Goal: Transaction & Acquisition: Obtain resource

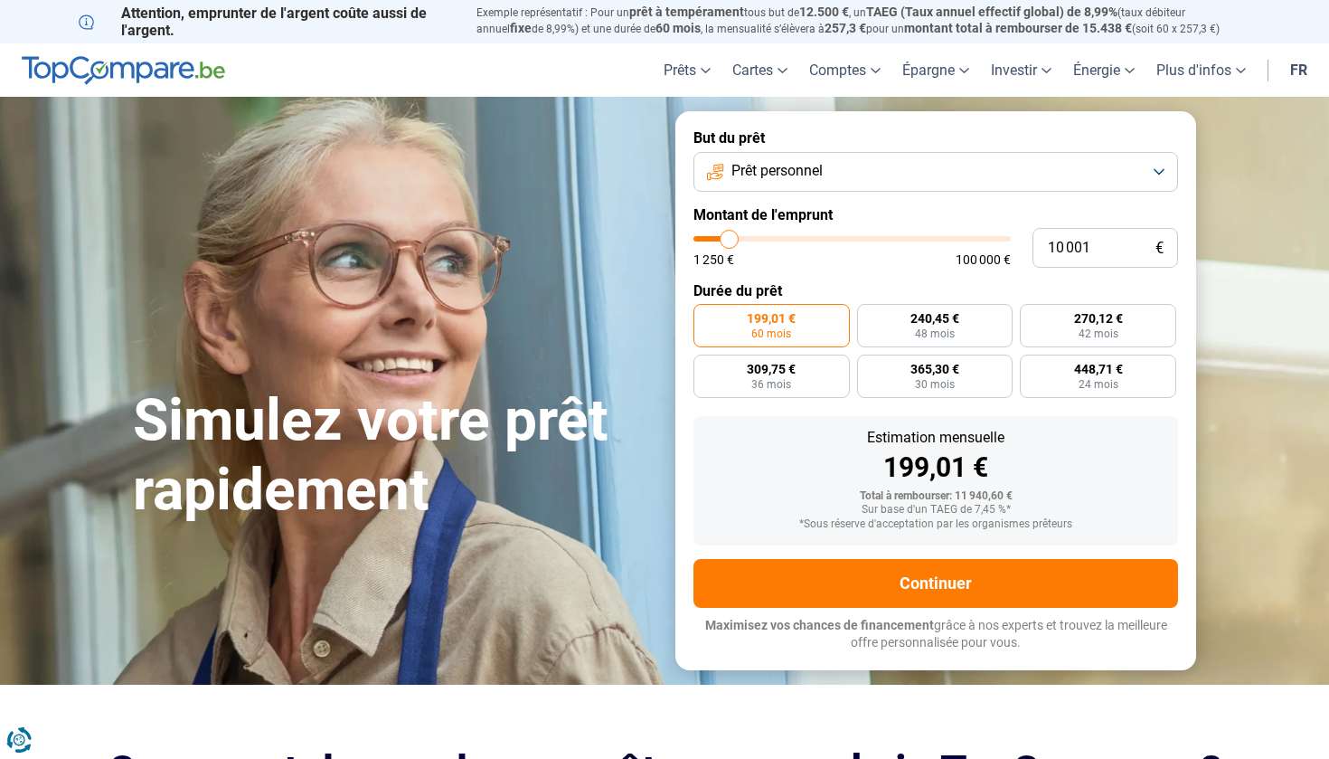
click at [833, 193] on form "But du prêt Prêt personnel Montant de l'emprunt 10 001 € 1 250 € 100 000 € Duré…" at bounding box center [935, 390] width 521 height 558
click at [833, 170] on button "Prêt personnel" at bounding box center [935, 172] width 485 height 40
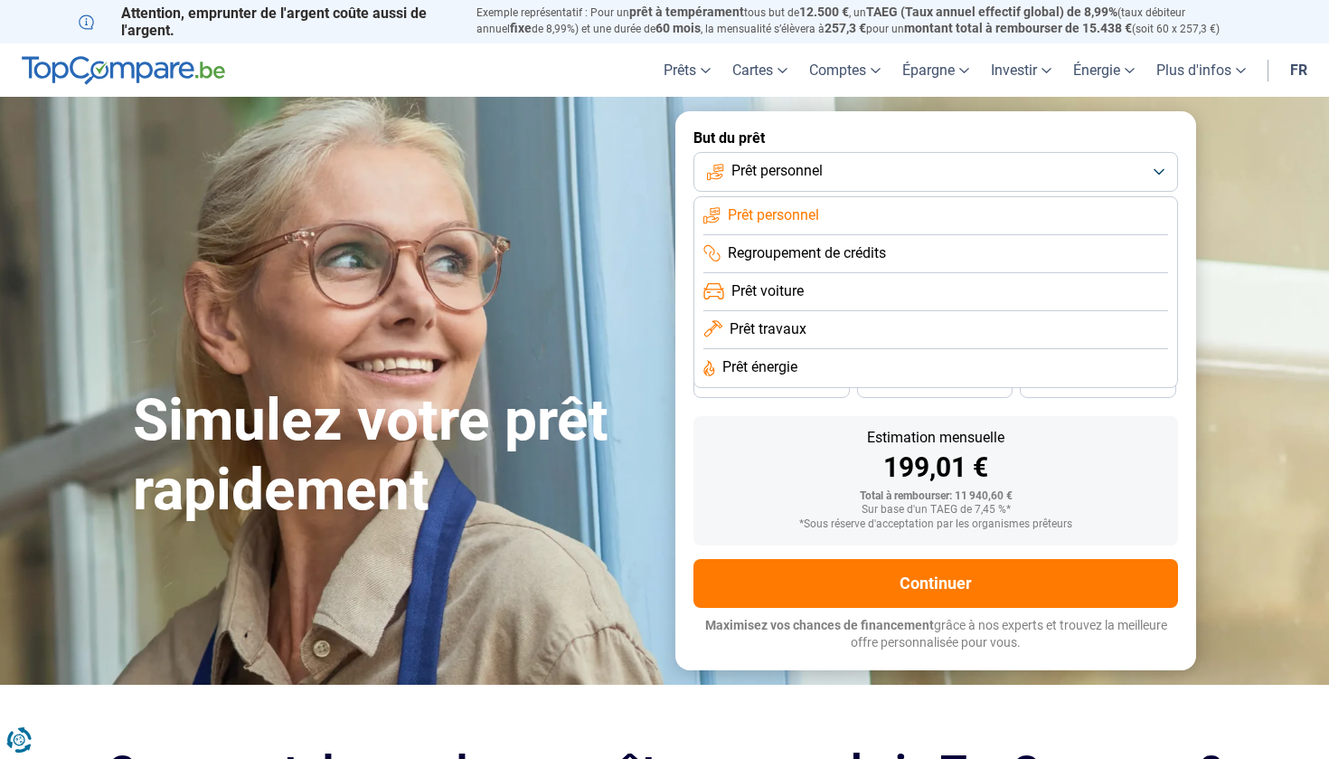
click at [625, 296] on div "Simulez votre prêt rapidement" at bounding box center [393, 390] width 542 height 269
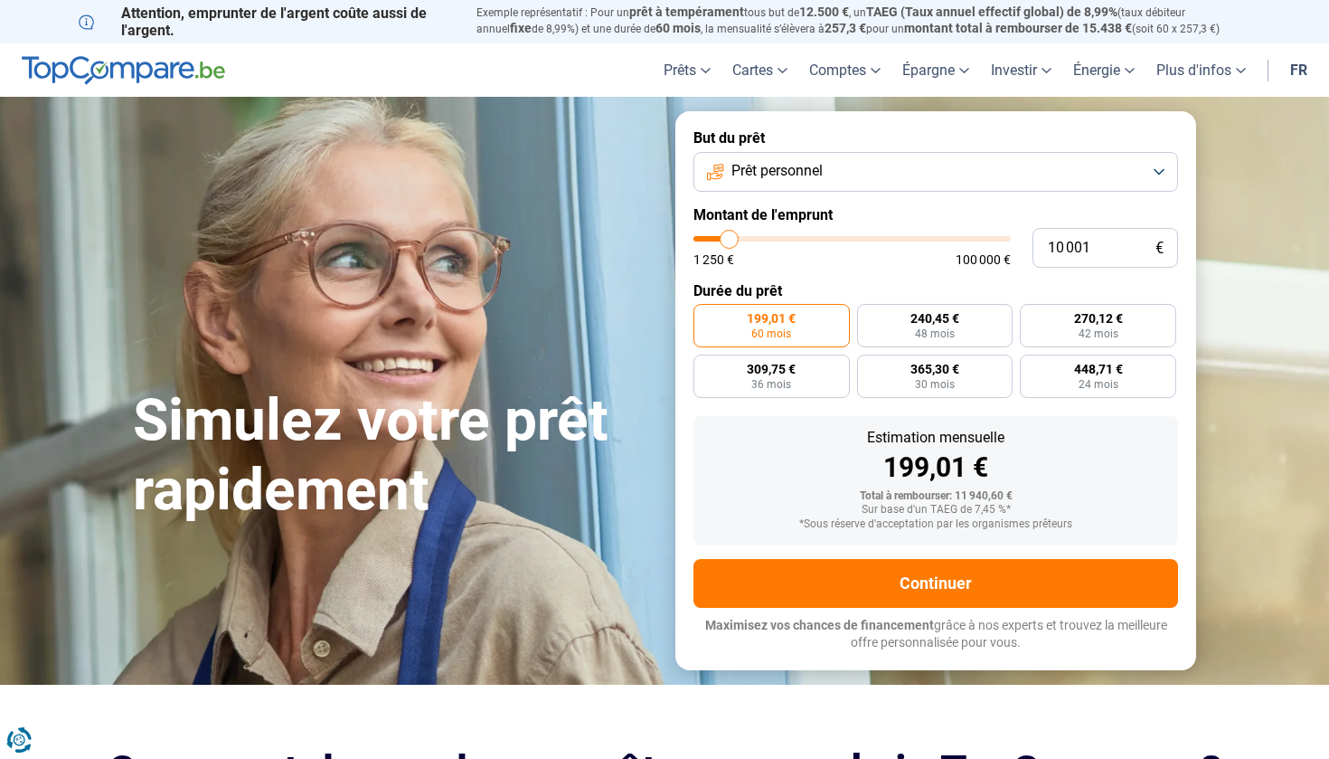
type input "8 000"
type input "8000"
type input "7 750"
type input "7750"
type input "7 250"
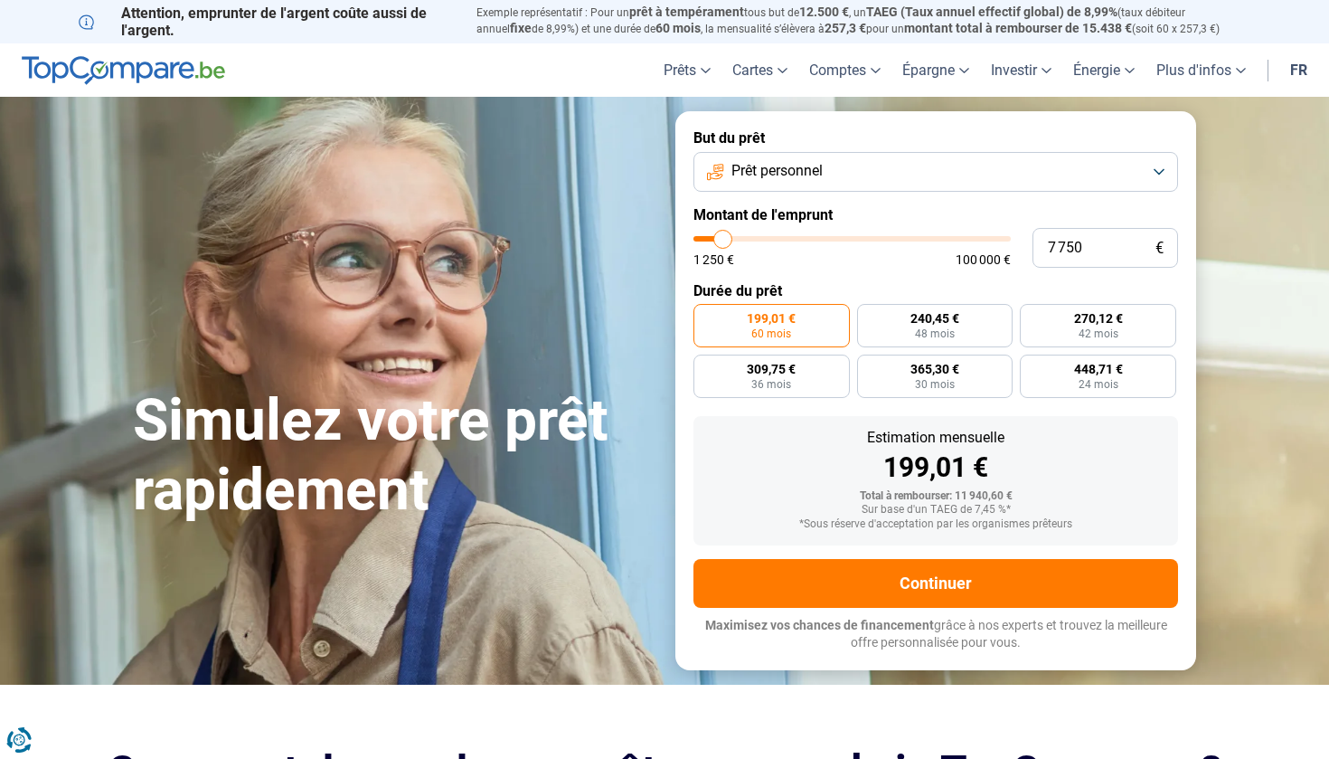
type input "7250"
type input "6 250"
type input "6250"
type input "5 250"
type input "5250"
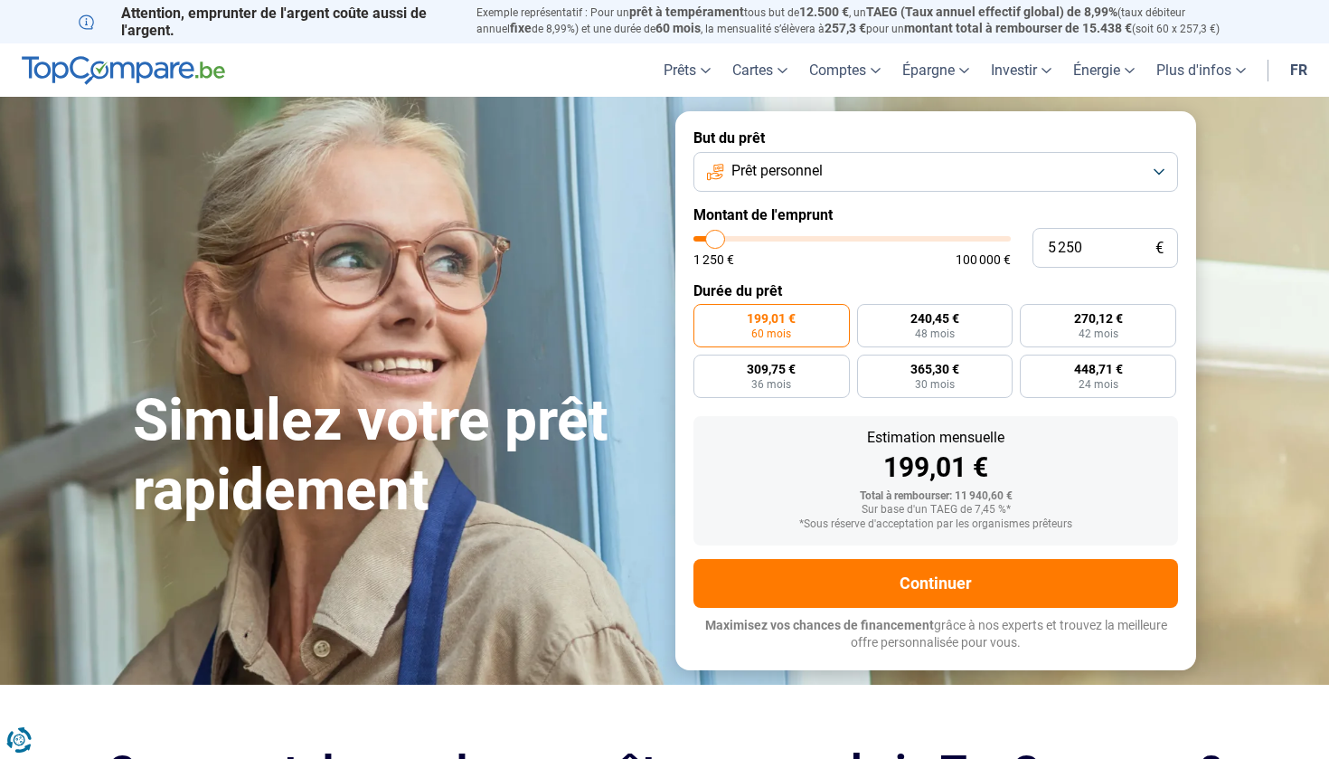
type input "4 500"
type input "4500"
type input "3 750"
type input "3750"
type input "3 500"
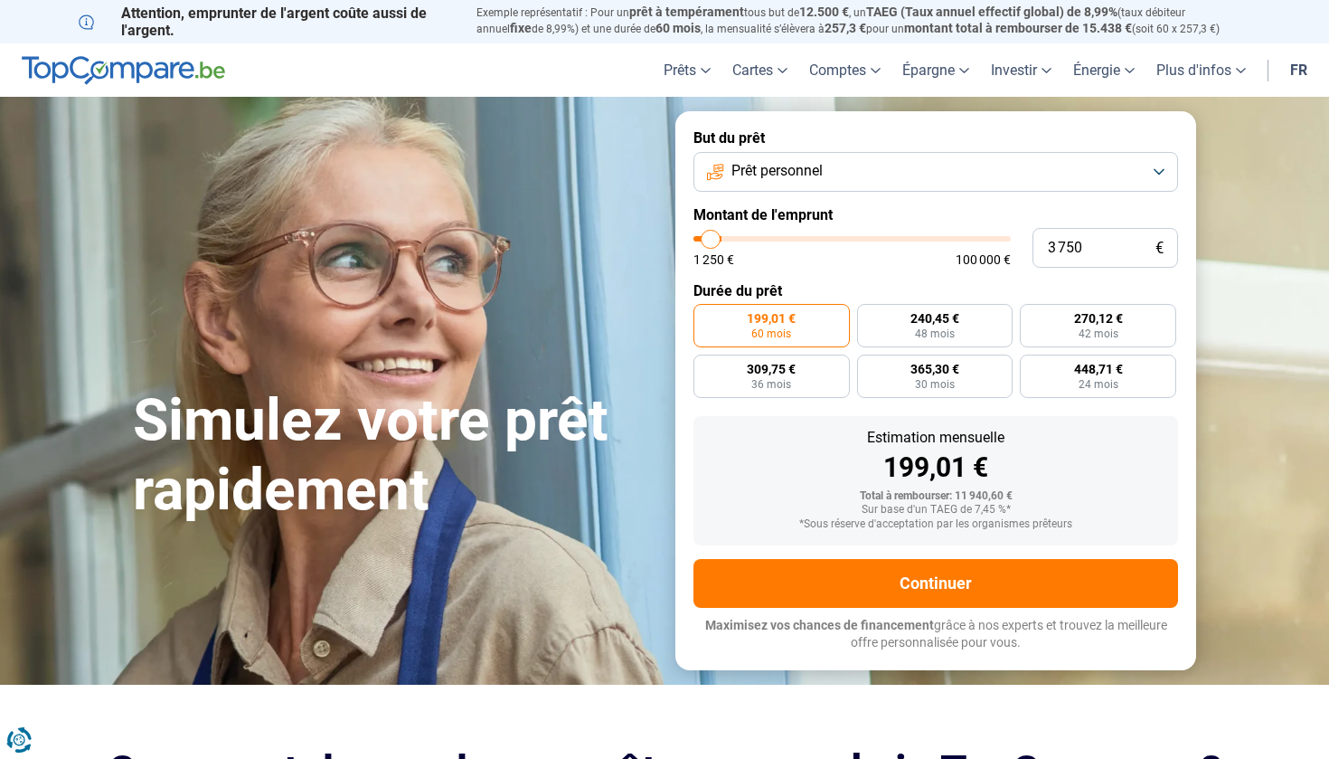
type input "3500"
type input "3 250"
type input "3250"
type input "3 000"
type input "3000"
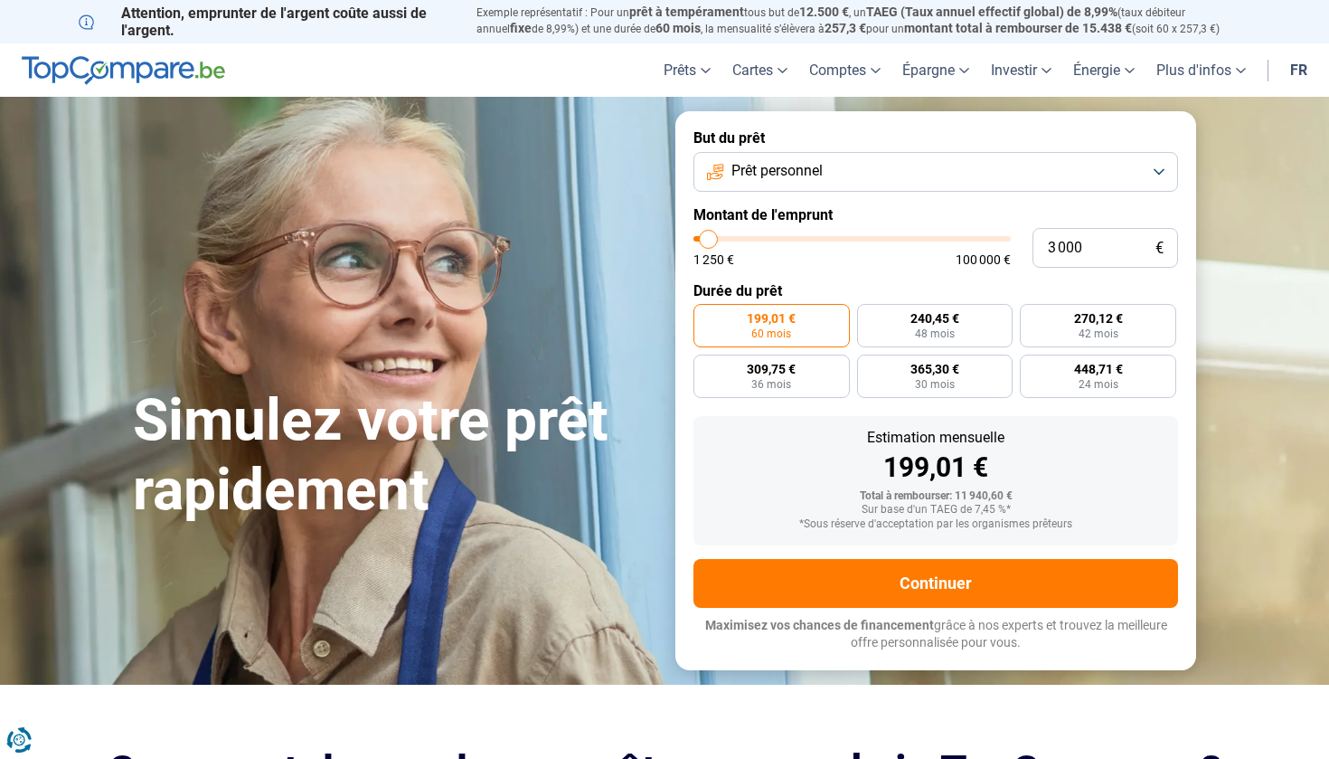
type input "2 250"
type input "2250"
type input "1 750"
type input "1750"
type input "1 250"
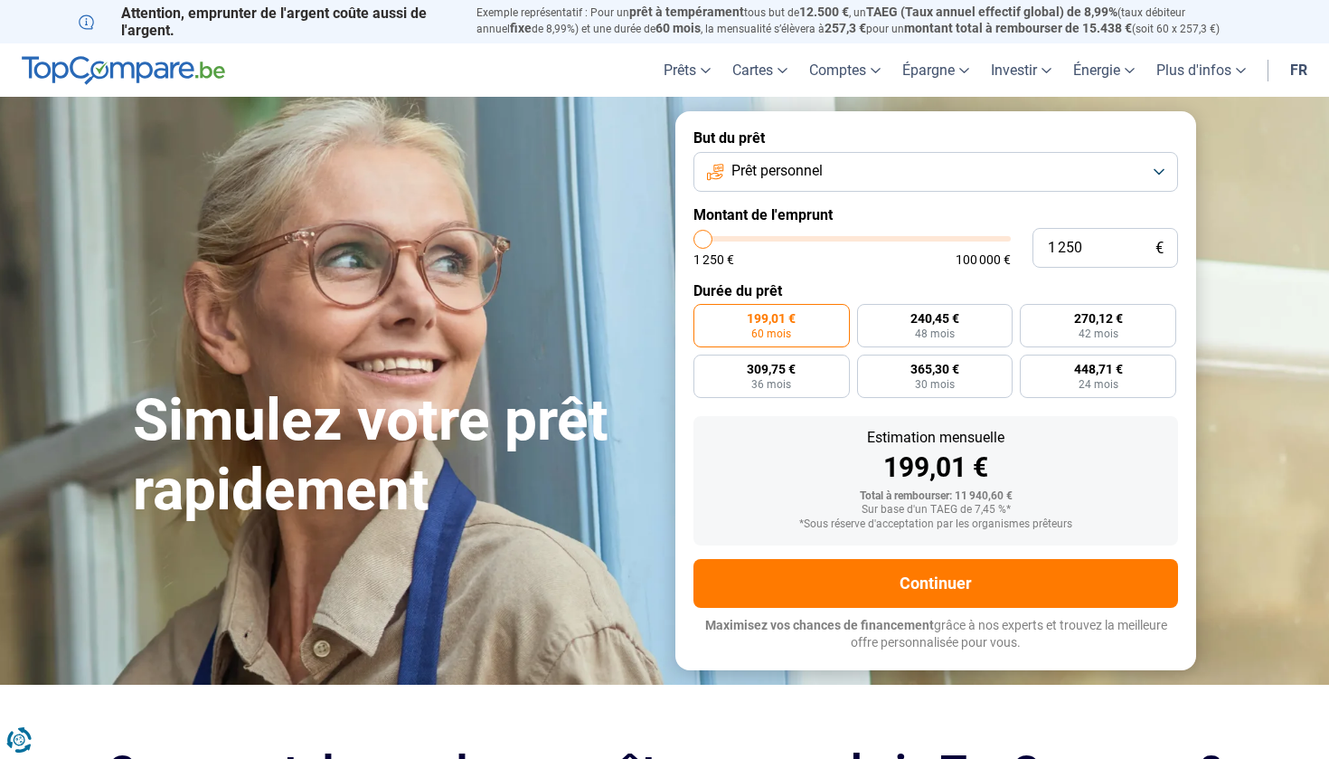
drag, startPoint x: 725, startPoint y: 241, endPoint x: 678, endPoint y: 242, distance: 47.1
type input "1250"
click at [678, 242] on form "But du prêt Prêt personnel Montant de l'emprunt 1 250 € 1 250 € 100 000 € Durée…" at bounding box center [935, 390] width 521 height 558
radio input "true"
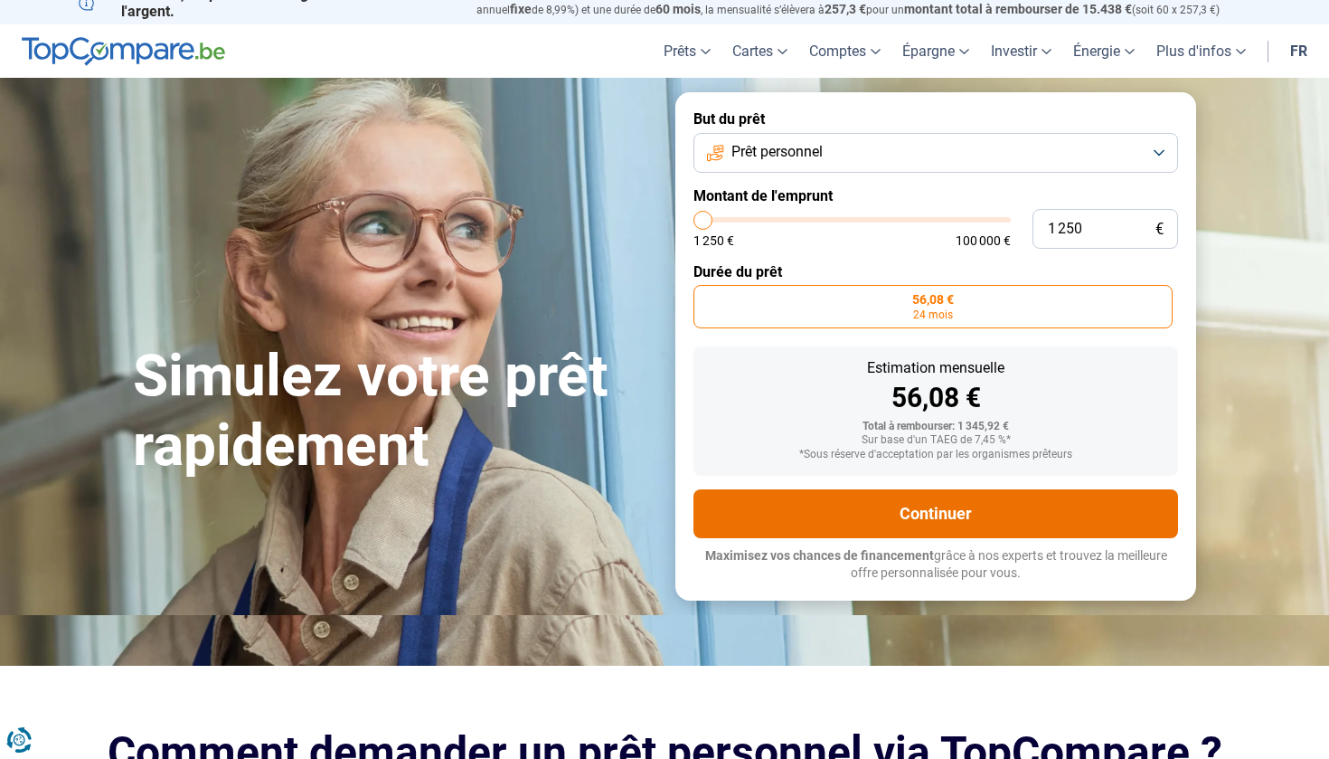
scroll to position [26, 0]
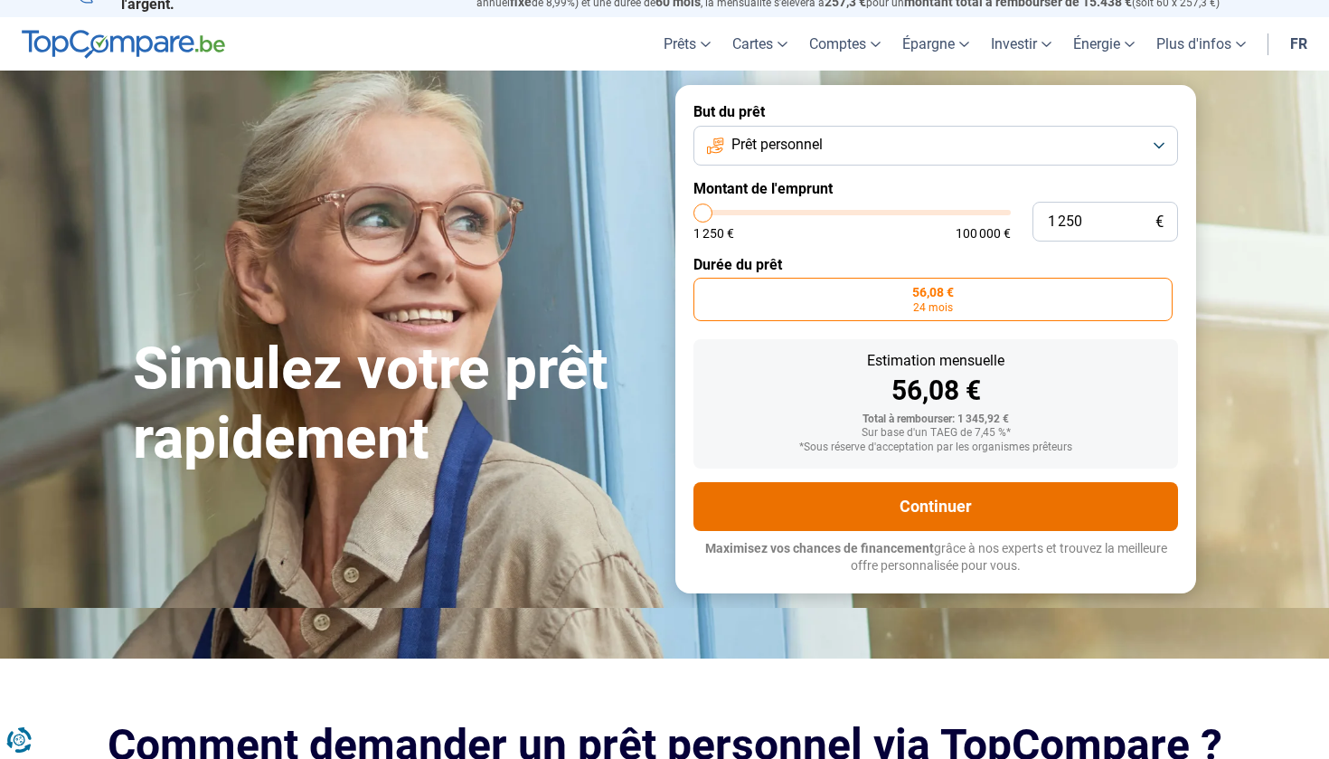
click at [939, 513] on button "Continuer" at bounding box center [935, 506] width 485 height 49
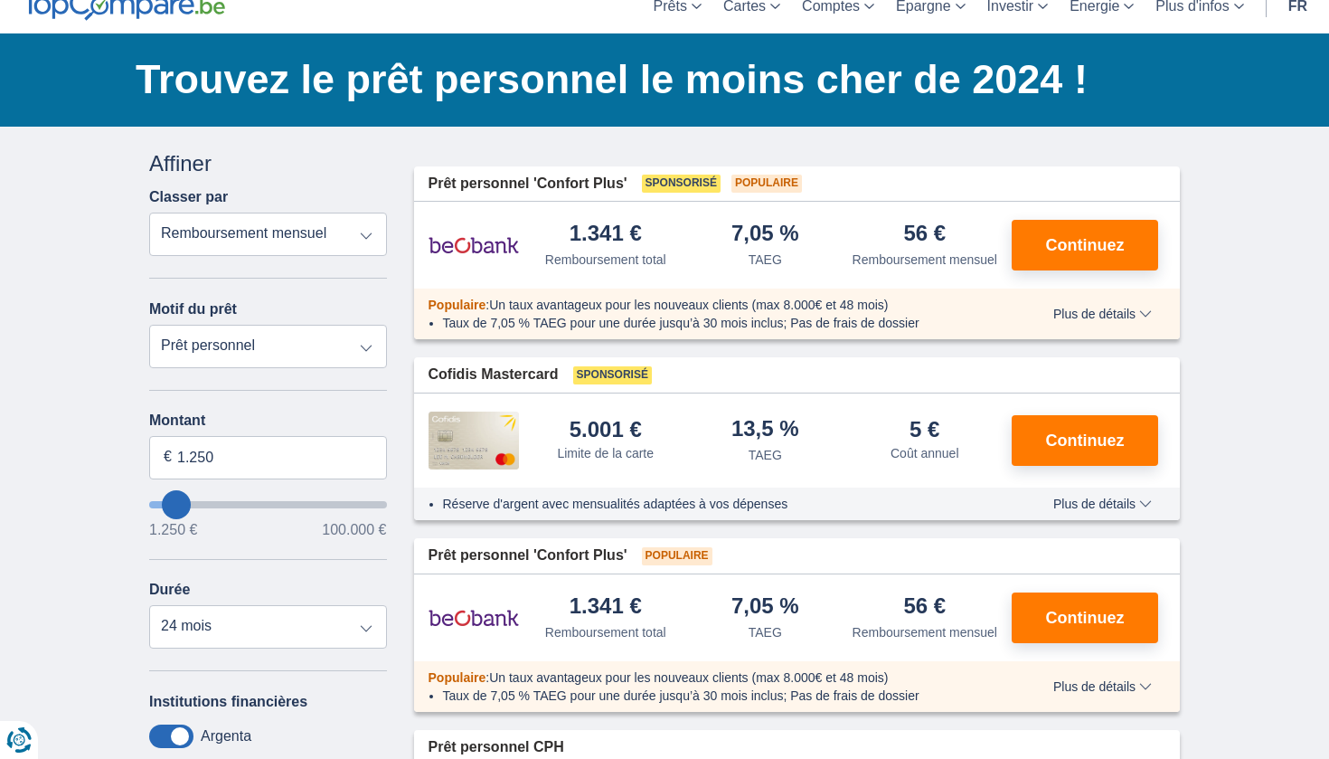
scroll to position [84, 0]
